Goal: Task Accomplishment & Management: Manage account settings

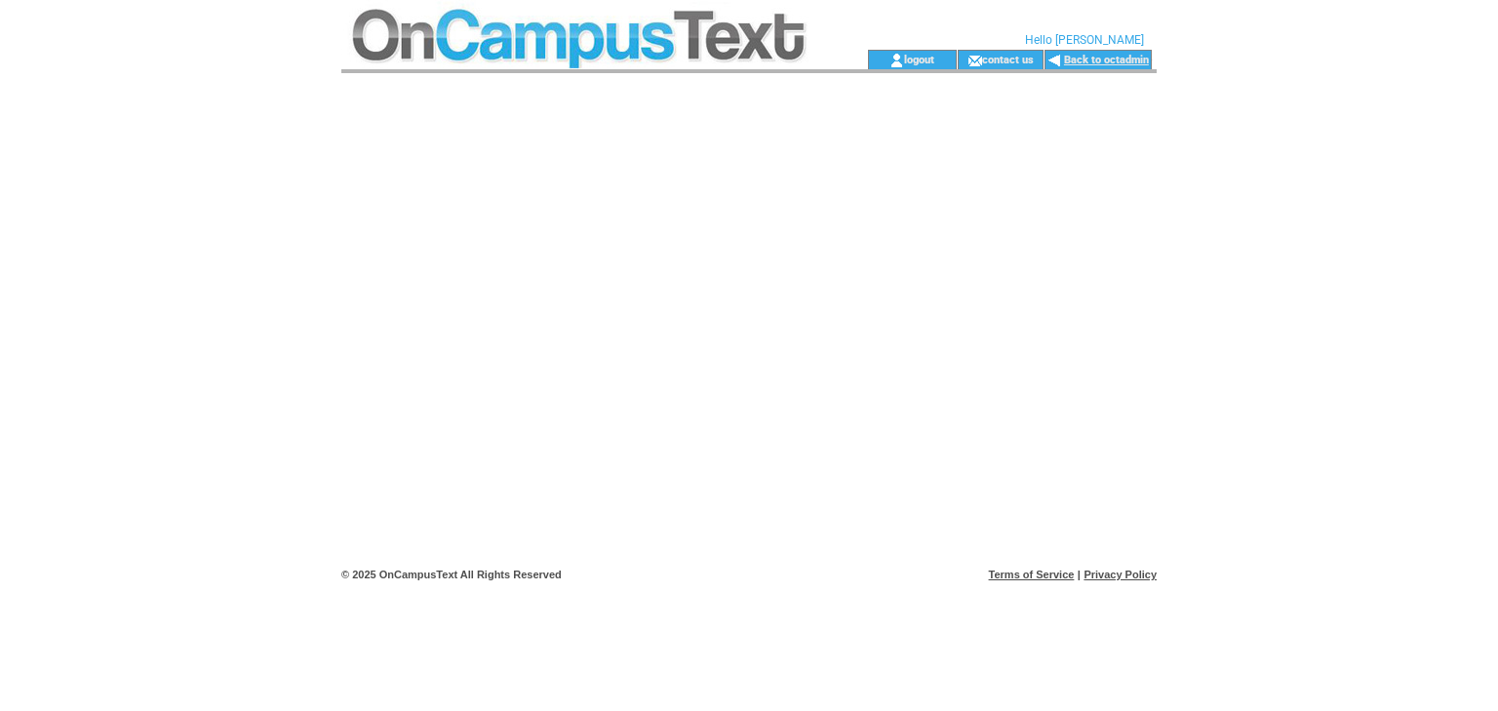
click at [1124, 59] on link "Back to octadmin" at bounding box center [1106, 60] width 85 height 13
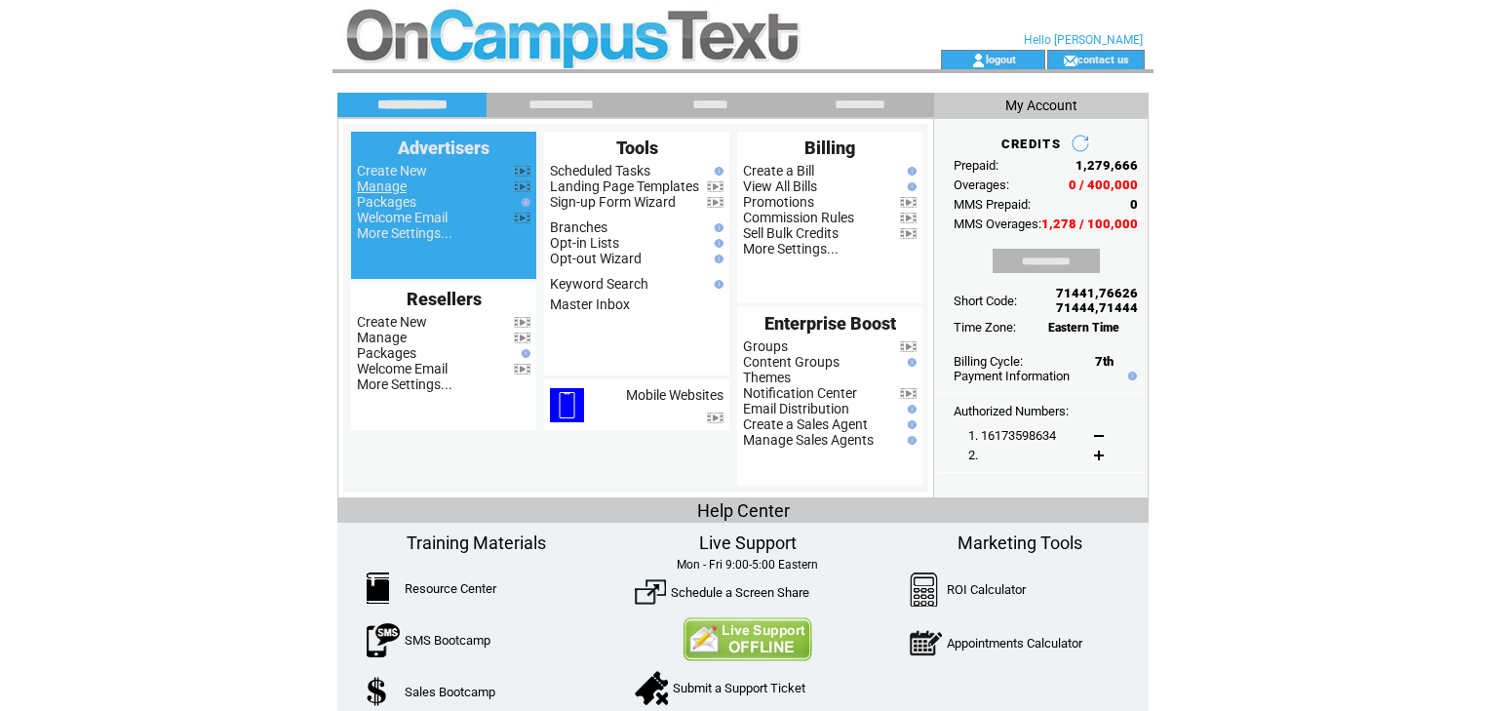
click at [390, 188] on link "Manage" at bounding box center [382, 186] width 50 height 16
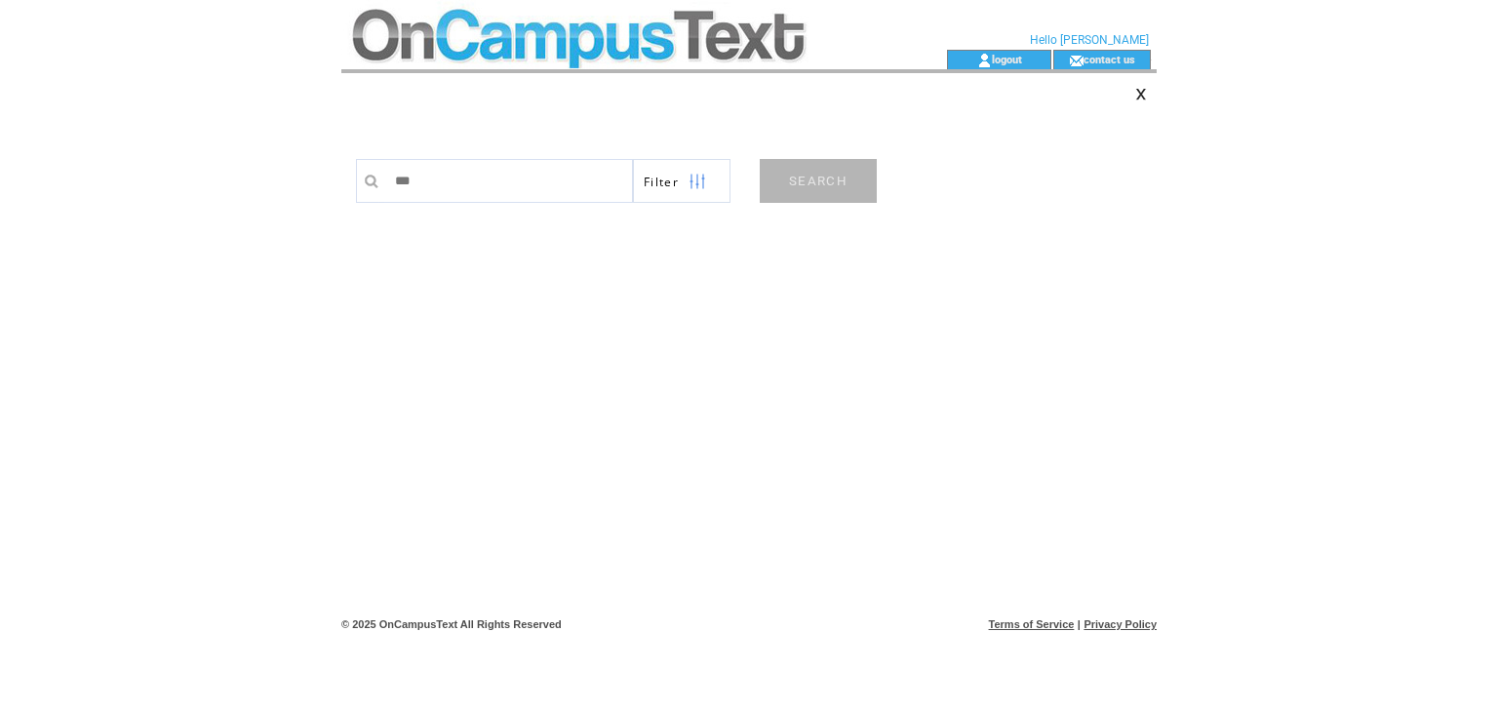
type input "***"
click at [813, 178] on link "SEARCH" at bounding box center [818, 181] width 117 height 44
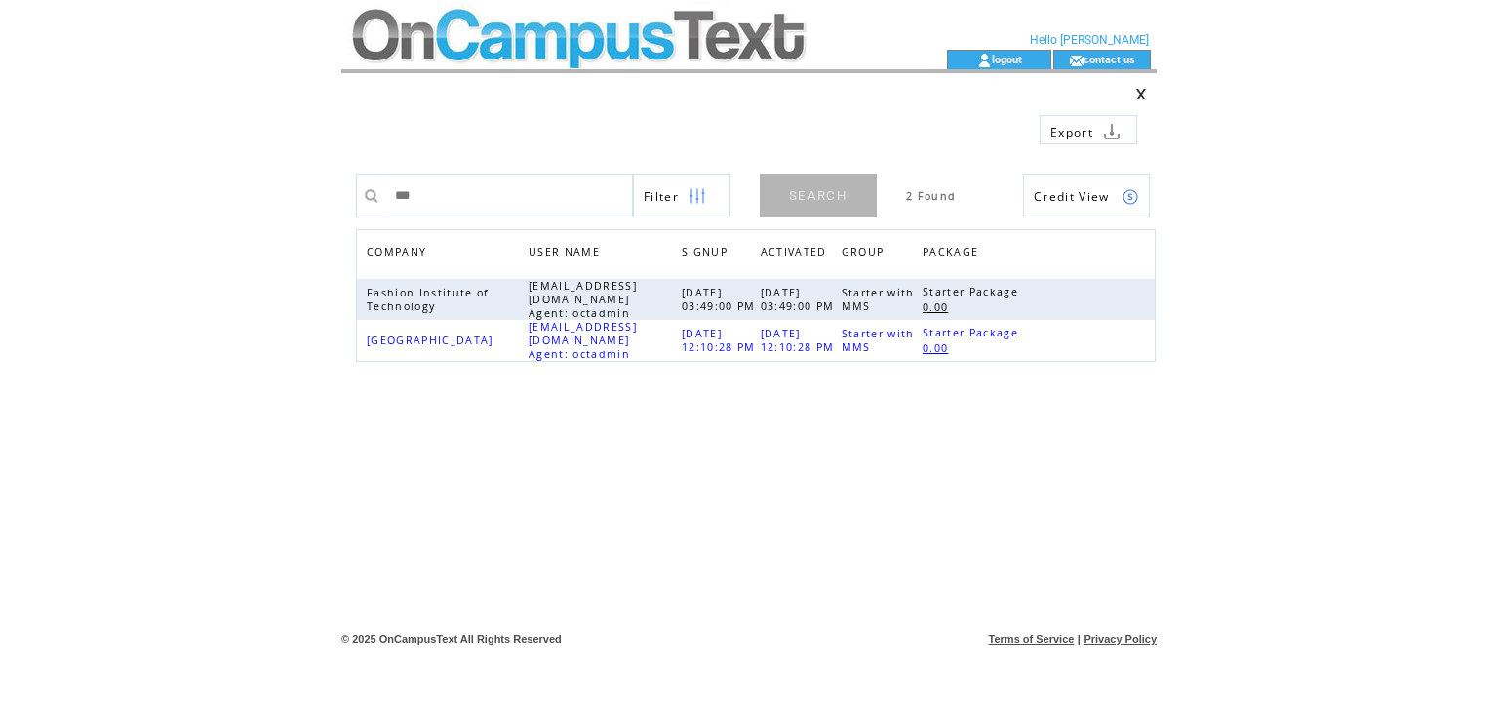
click at [687, 20] on td at bounding box center [608, 25] width 535 height 50
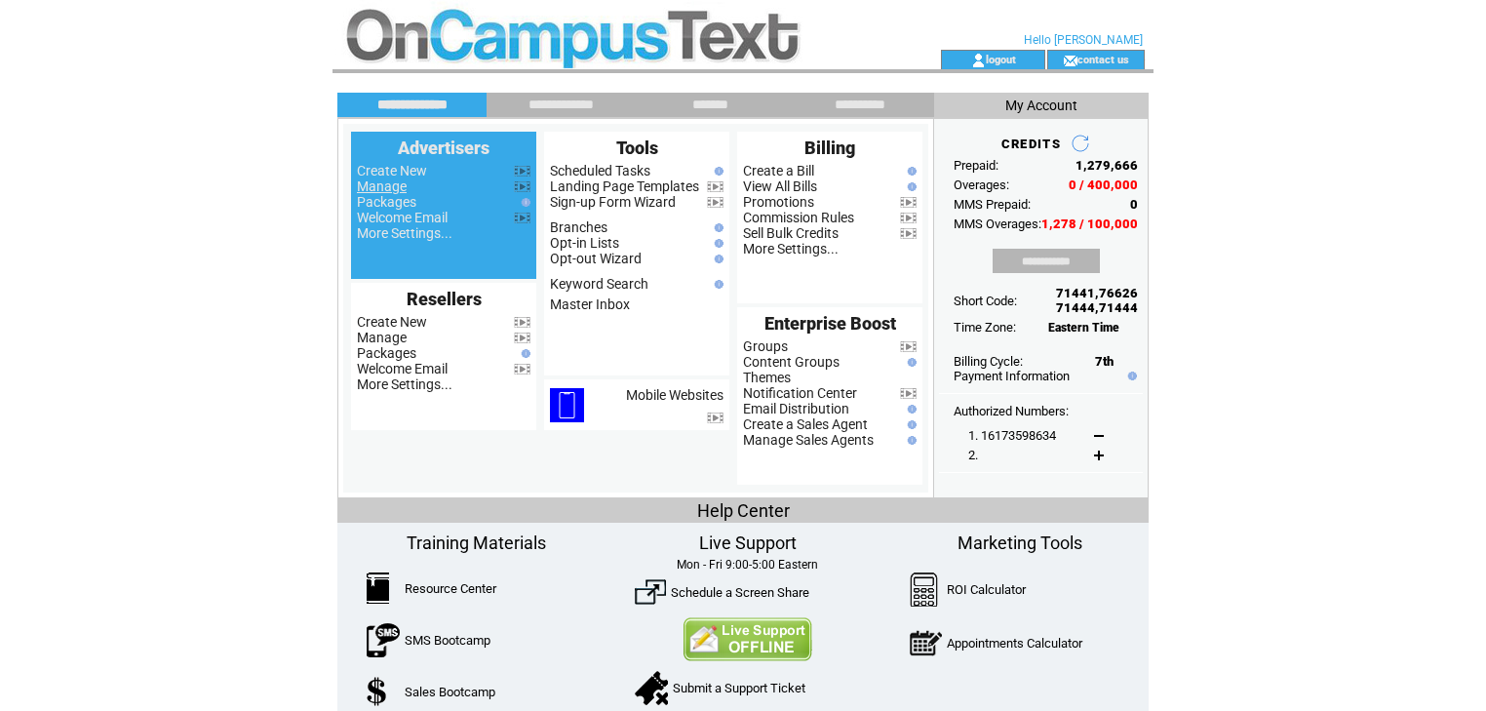
click at [399, 190] on link "Manage" at bounding box center [382, 186] width 50 height 16
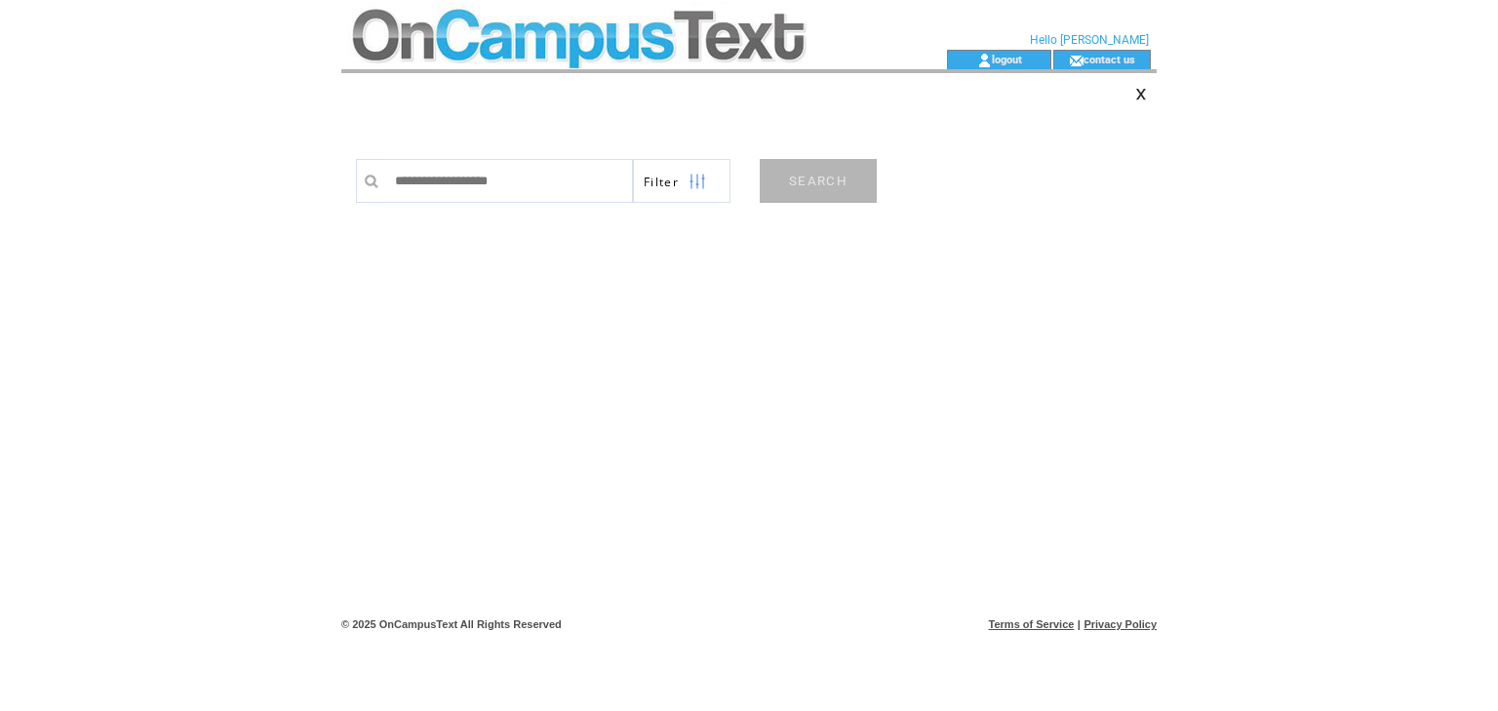
click at [410, 180] on input "text" at bounding box center [509, 181] width 248 height 44
type input "******"
click at [808, 188] on link "SEARCH" at bounding box center [818, 181] width 117 height 44
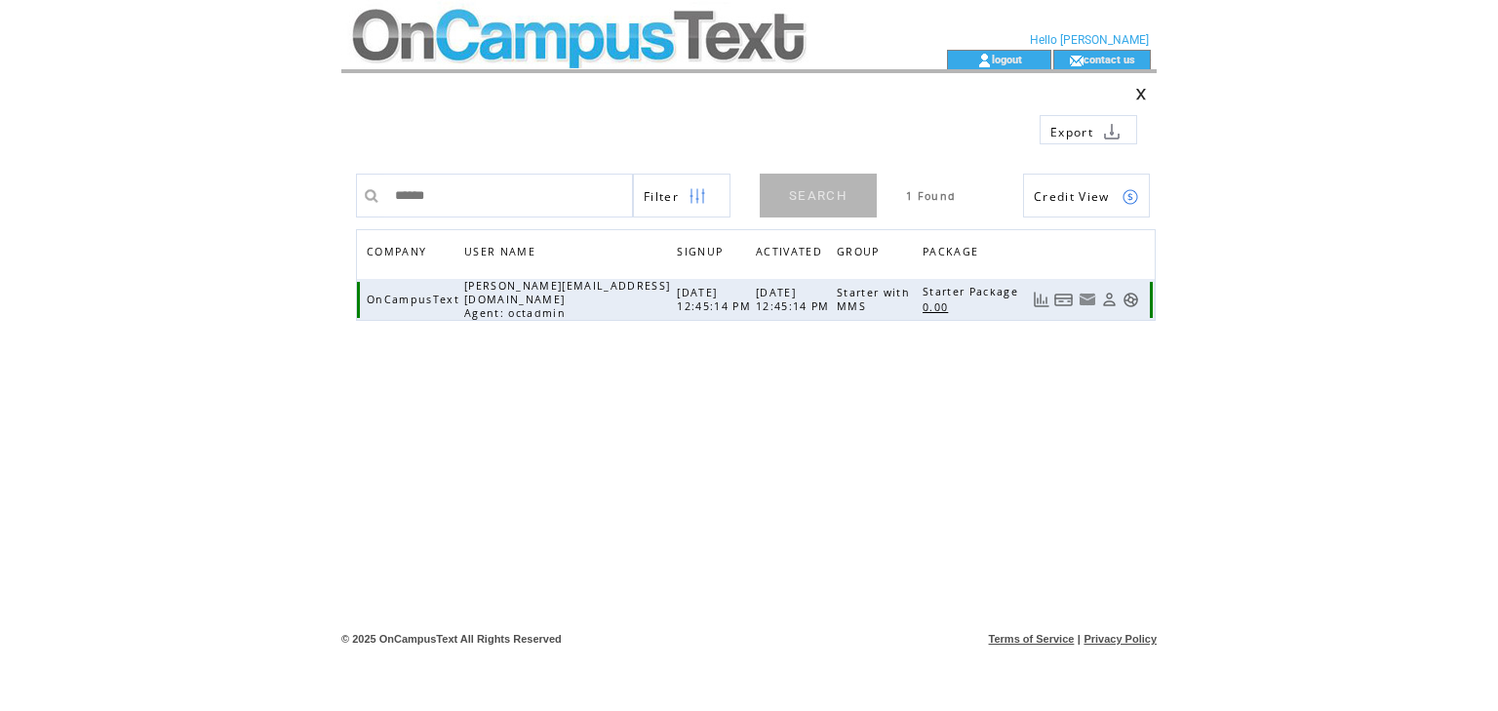
click at [1126, 297] on link at bounding box center [1131, 300] width 17 height 17
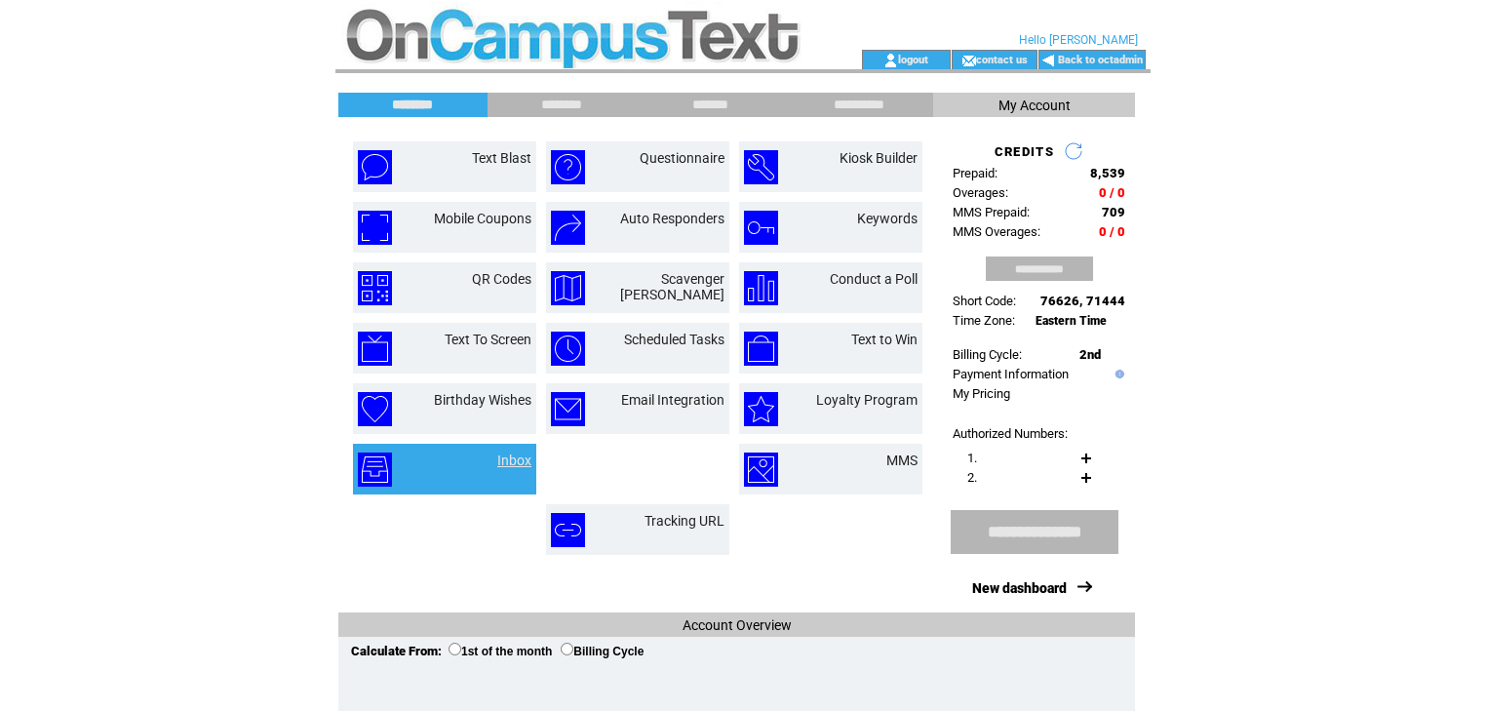
click at [518, 461] on link "Inbox" at bounding box center [514, 461] width 34 height 16
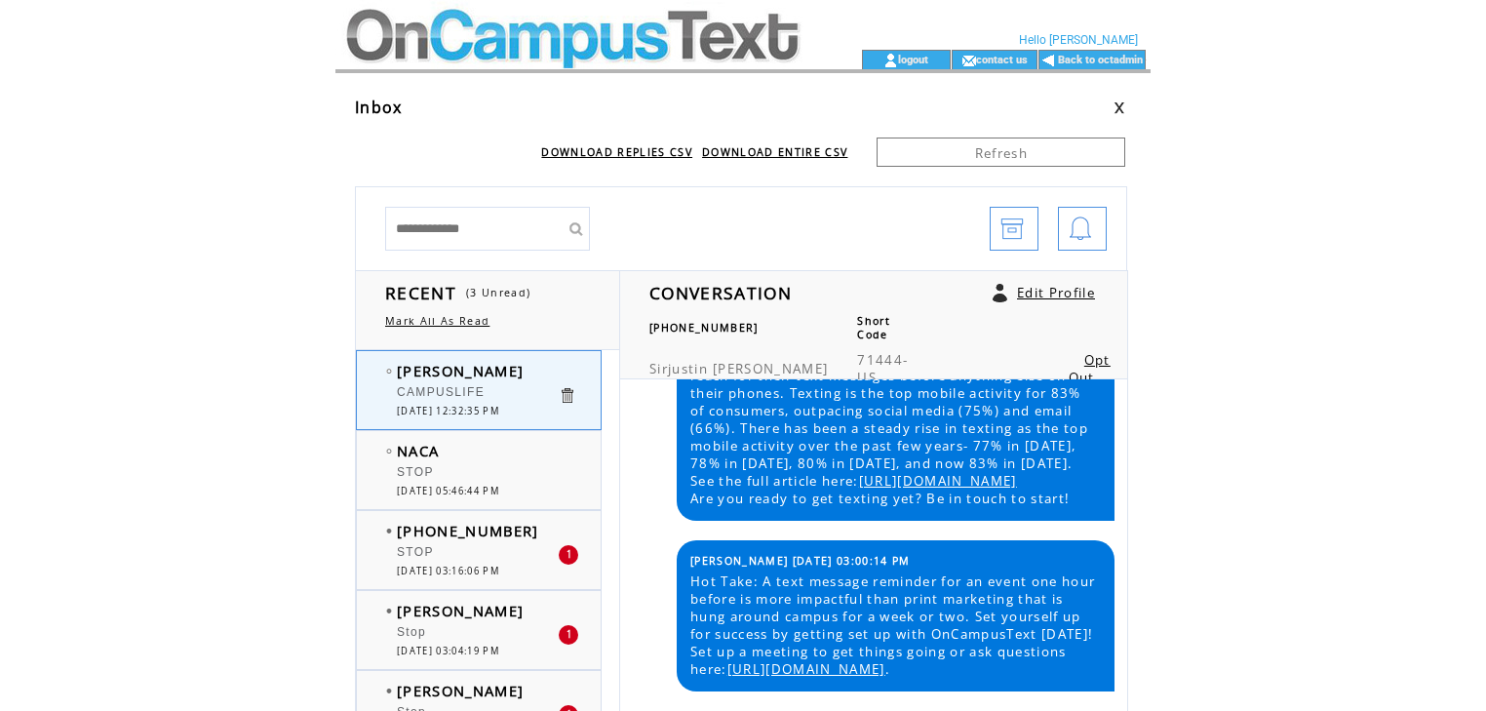
click at [458, 20] on td at bounding box center [572, 25] width 472 height 50
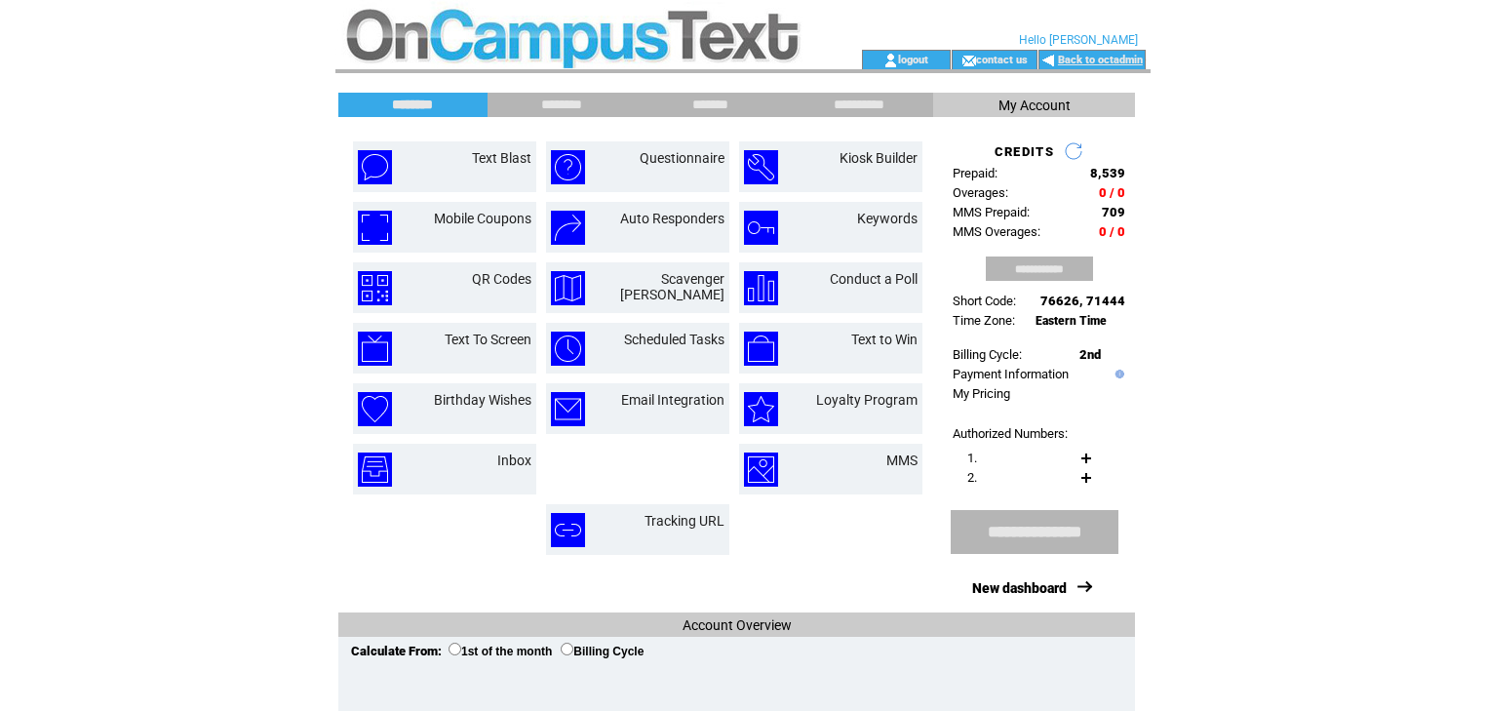
click at [1112, 54] on link "Back to octadmin" at bounding box center [1100, 60] width 85 height 13
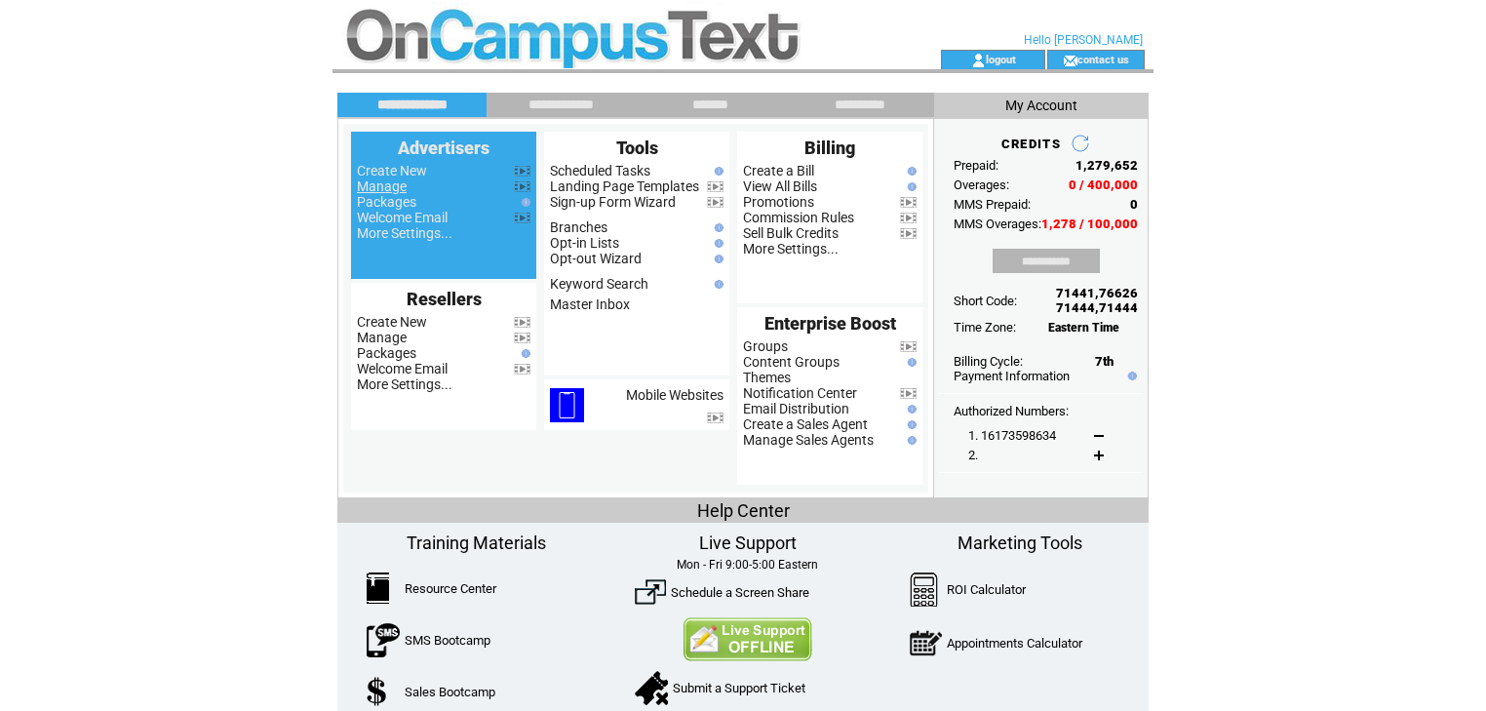
click at [361, 191] on link "Manage" at bounding box center [382, 186] width 50 height 16
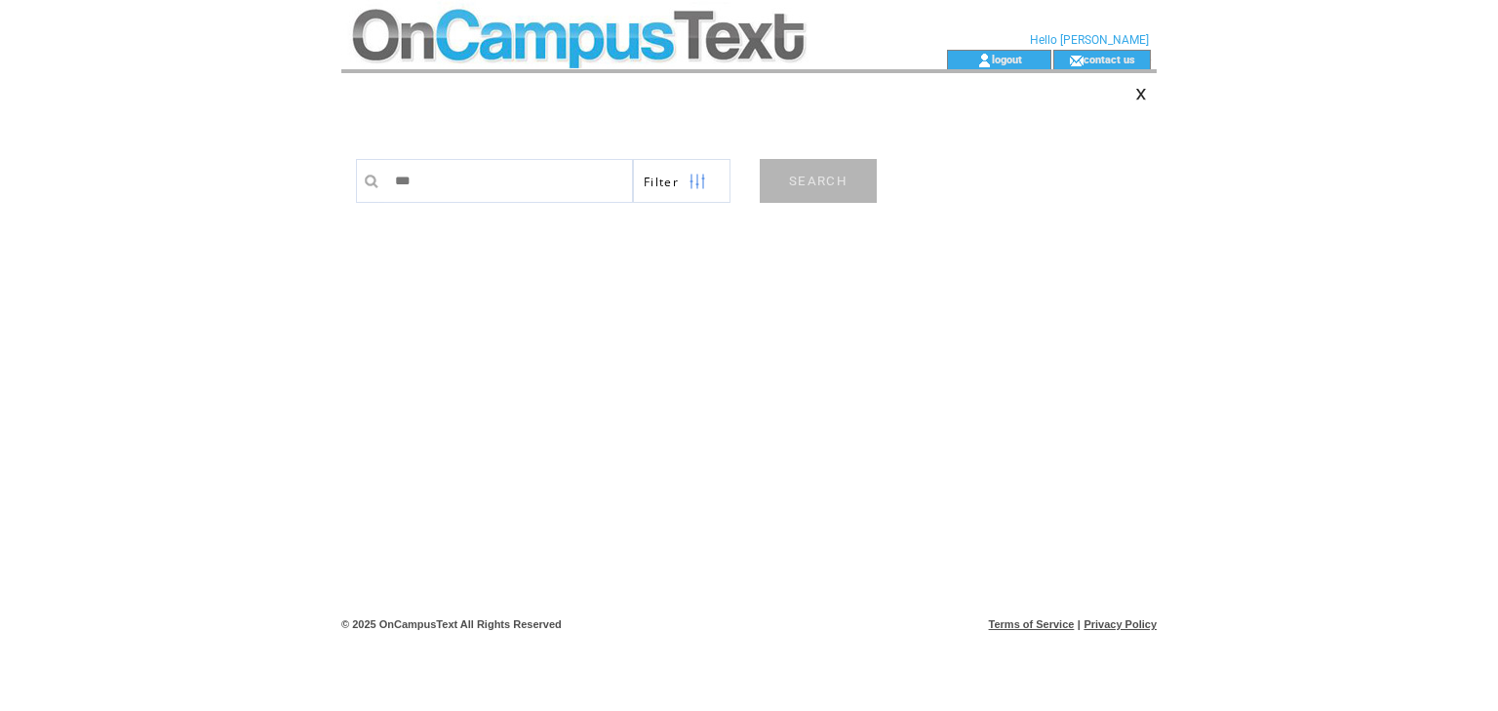
type input "****"
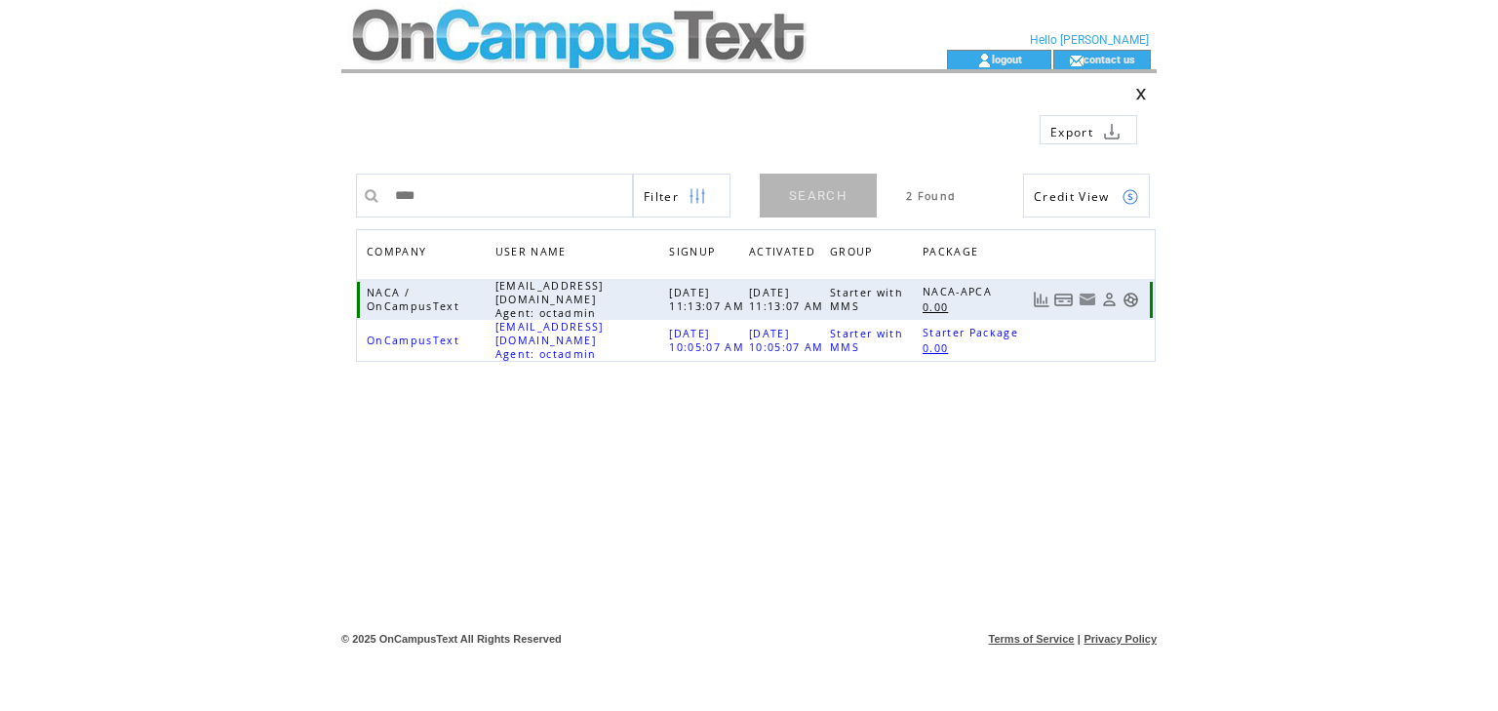
click at [1127, 294] on link at bounding box center [1131, 300] width 17 height 17
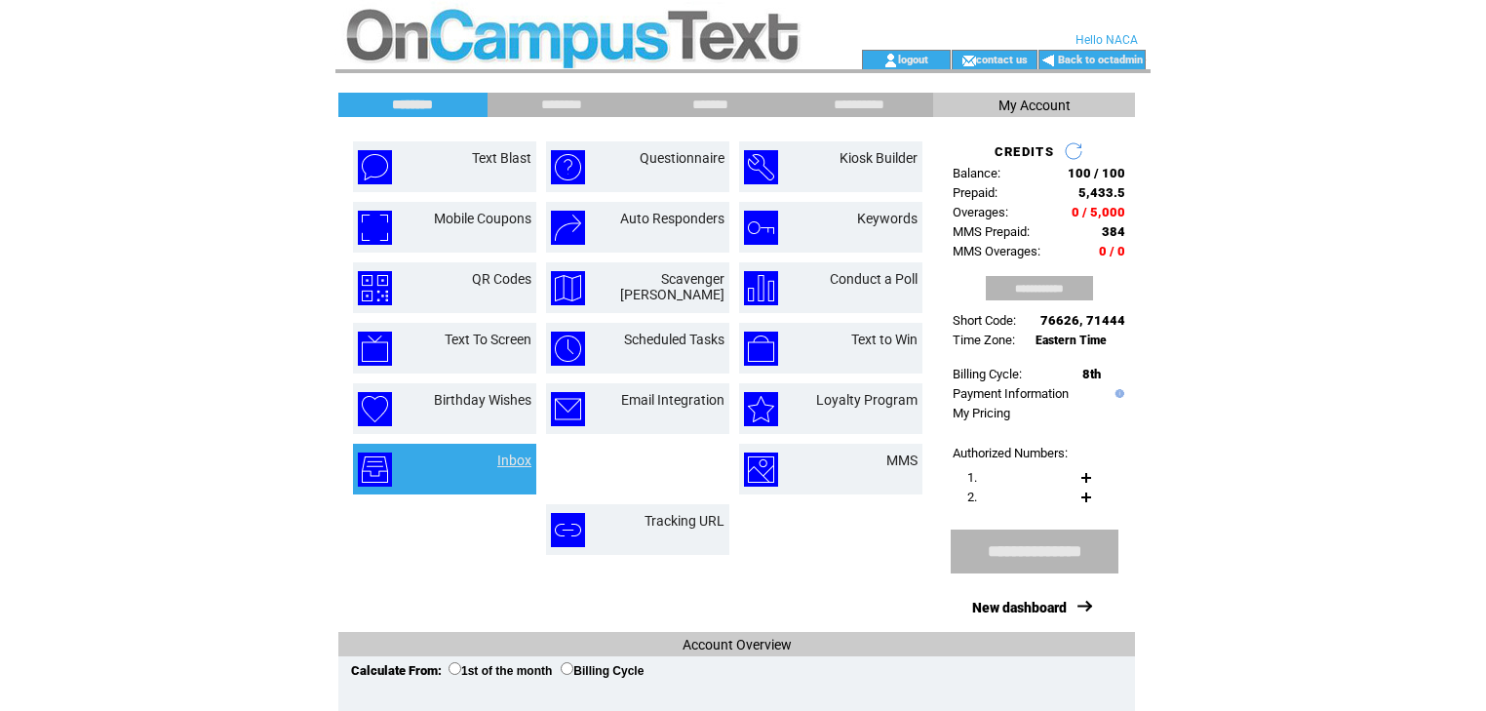
click at [505, 463] on link "Inbox" at bounding box center [514, 461] width 34 height 16
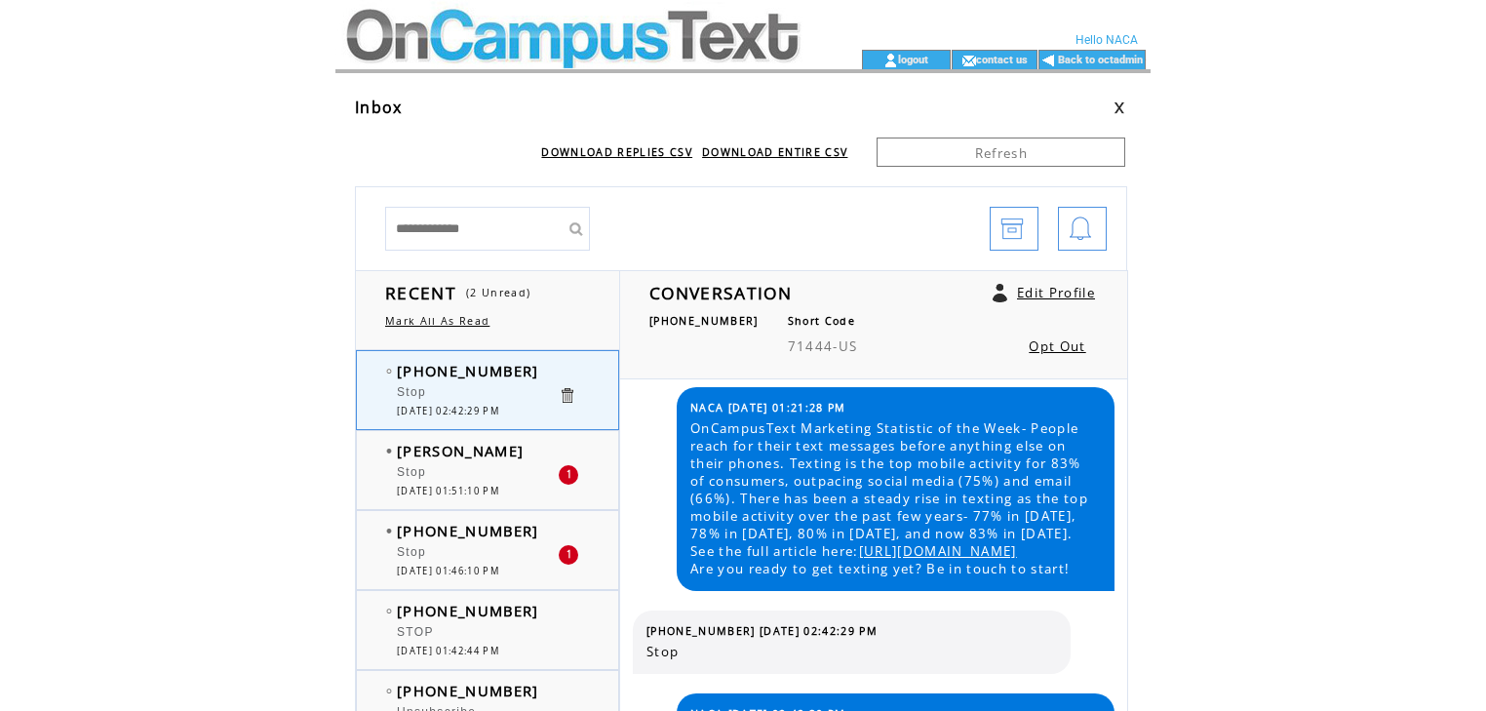
scroll to position [156, 0]
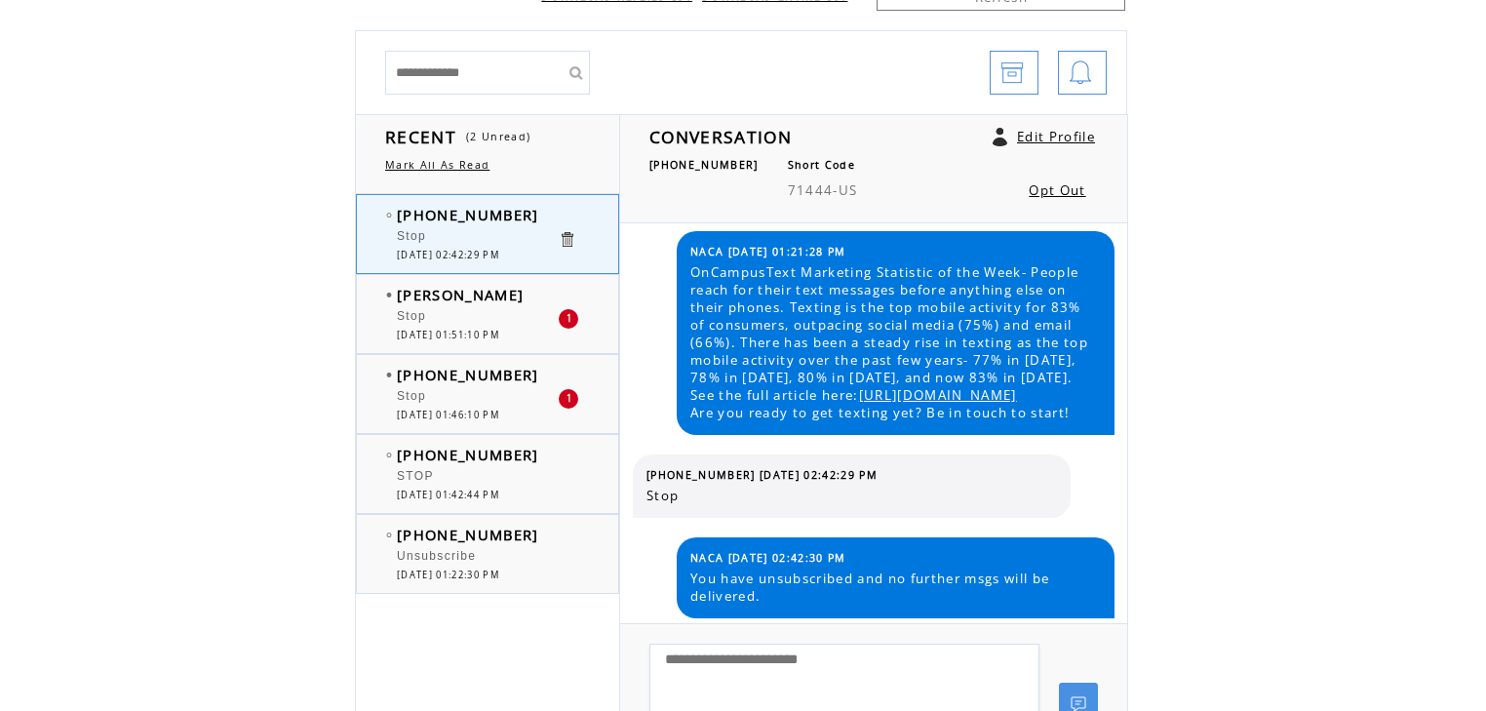
click at [466, 163] on link "Mark All As Read" at bounding box center [437, 165] width 104 height 14
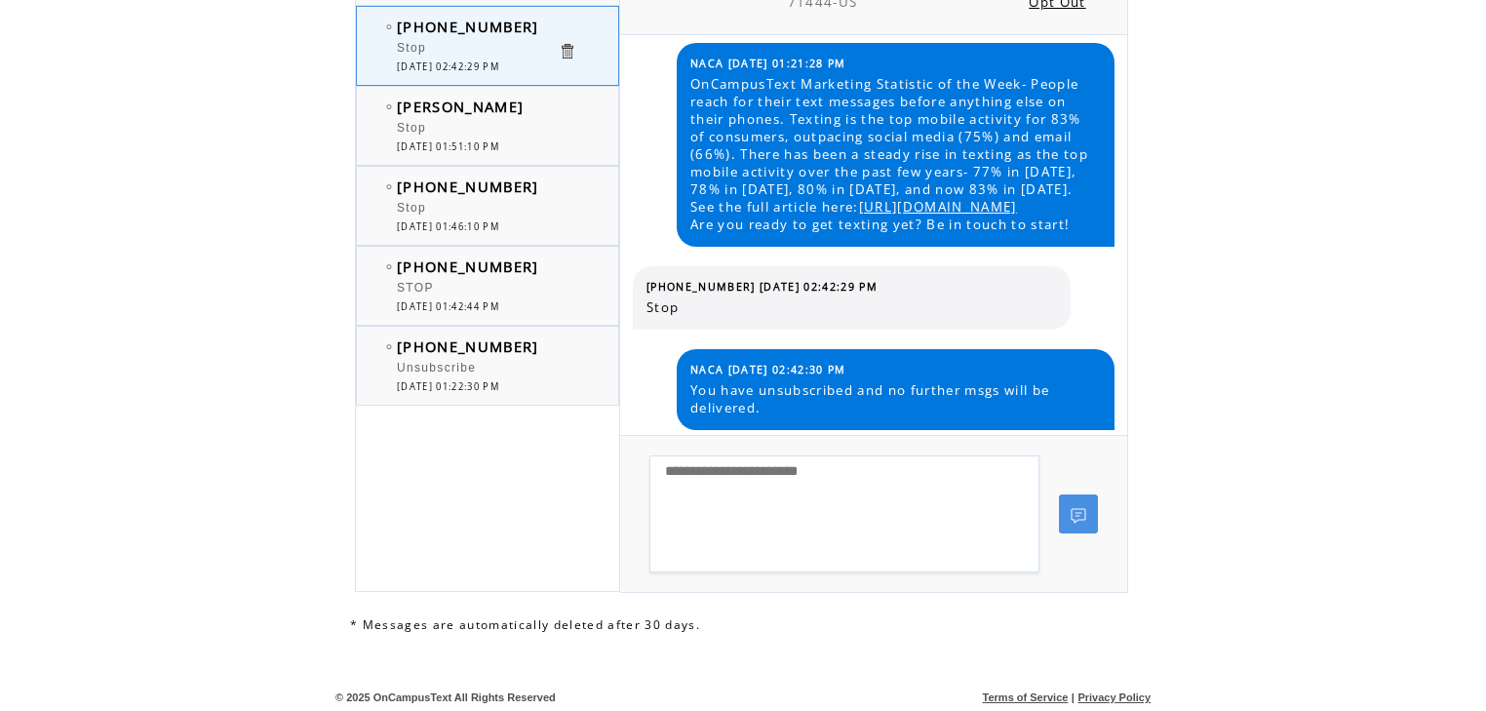
scroll to position [32, 0]
